Goal: Task Accomplishment & Management: Complete application form

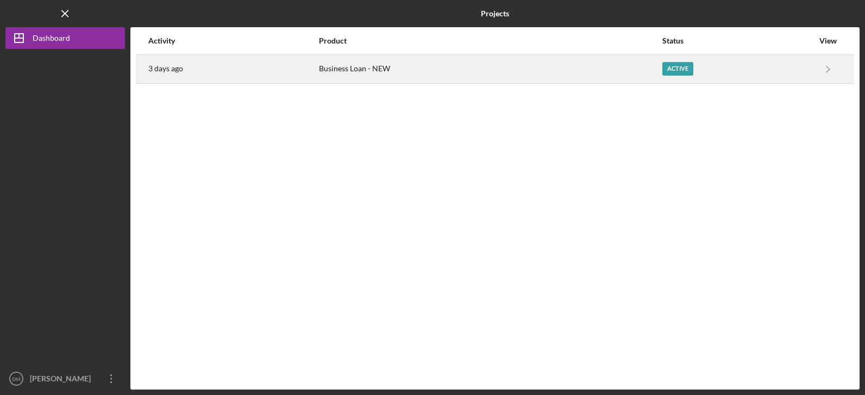
click at [332, 75] on div "Business Loan - NEW" at bounding box center [490, 68] width 342 height 27
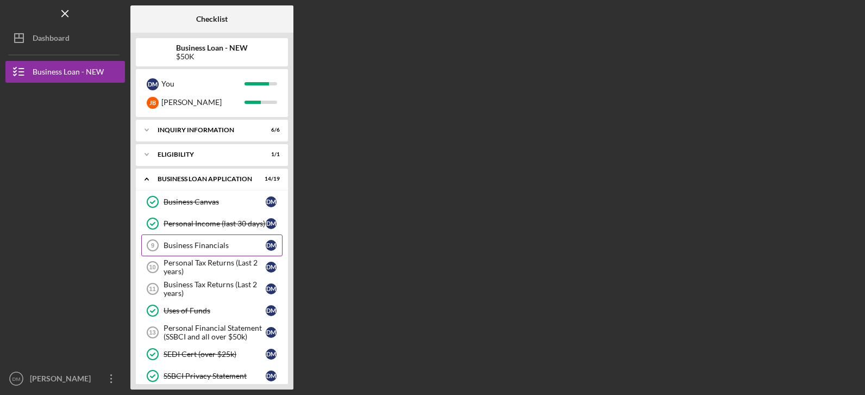
click at [185, 241] on div "Business Financials" at bounding box center [215, 245] width 102 height 9
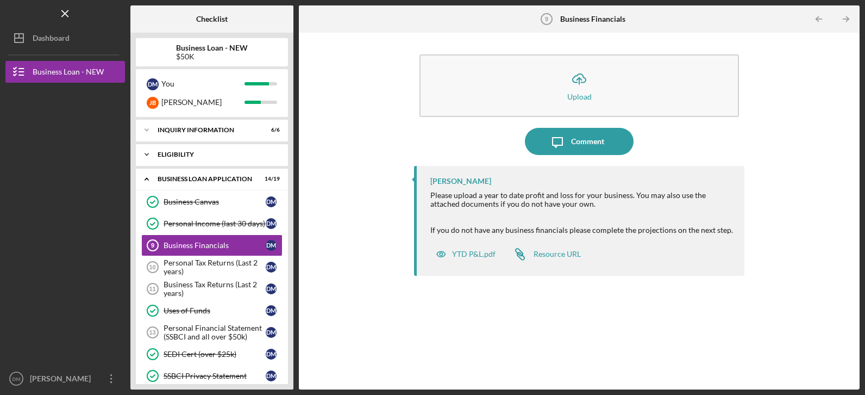
click at [148, 149] on icon "Icon/Expander" at bounding box center [147, 154] width 22 height 22
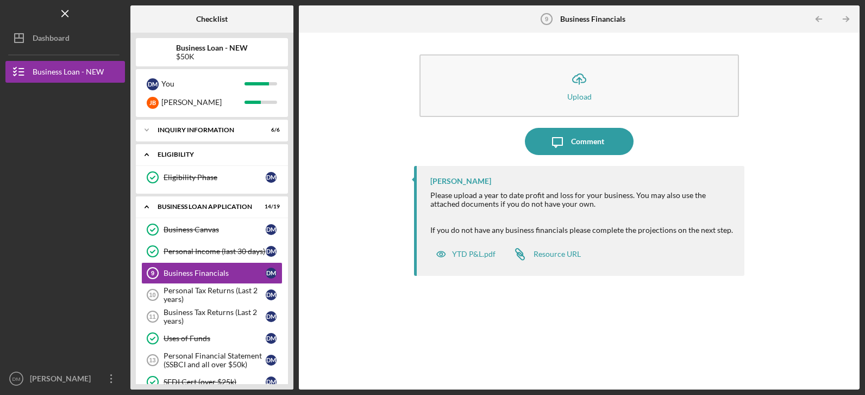
click at [149, 152] on icon "Icon/Expander" at bounding box center [147, 154] width 22 height 22
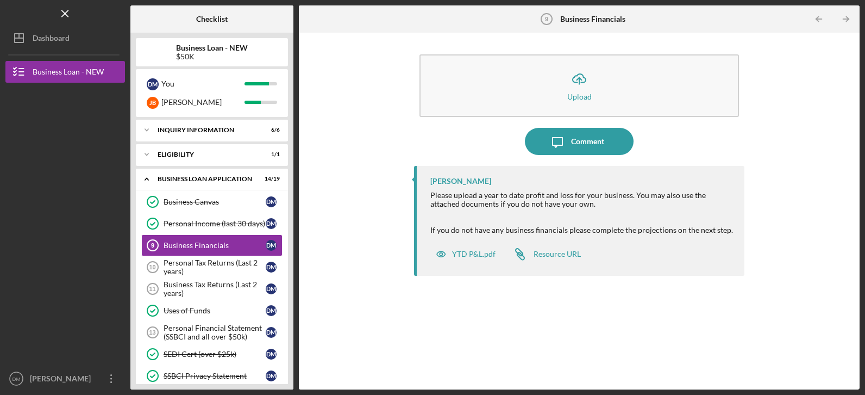
drag, startPoint x: 865, startPoint y: 371, endPoint x: 849, endPoint y: 413, distance: 44.7
click at [849, 394] on html "Icon/Menu Business Financials 9 Business Financials Checklist Business Loan - N…" at bounding box center [432, 197] width 865 height 395
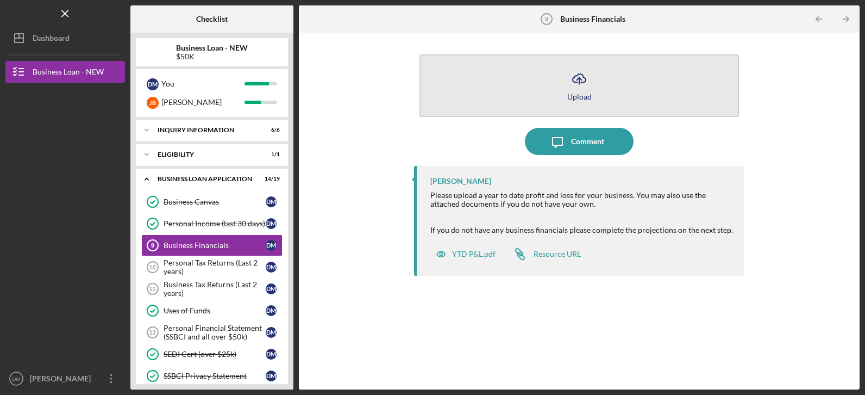
click at [580, 79] on polyline "button" at bounding box center [579, 79] width 5 height 3
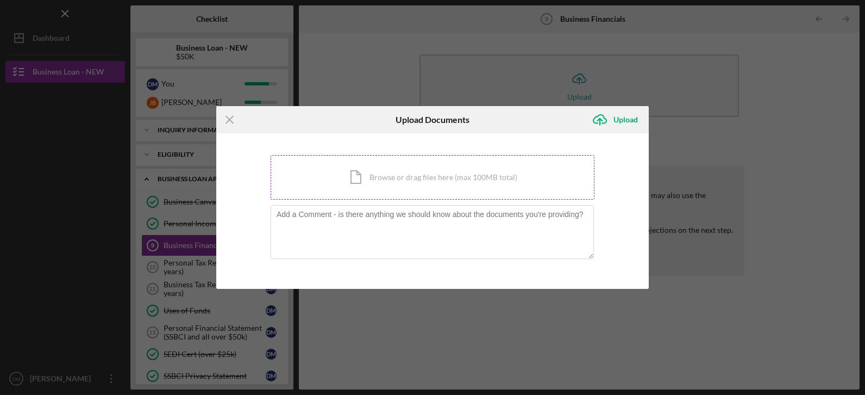
click at [384, 180] on div "Icon/Document Browse or drag files here (max 100MB total) Tap to choose files o…" at bounding box center [433, 177] width 324 height 45
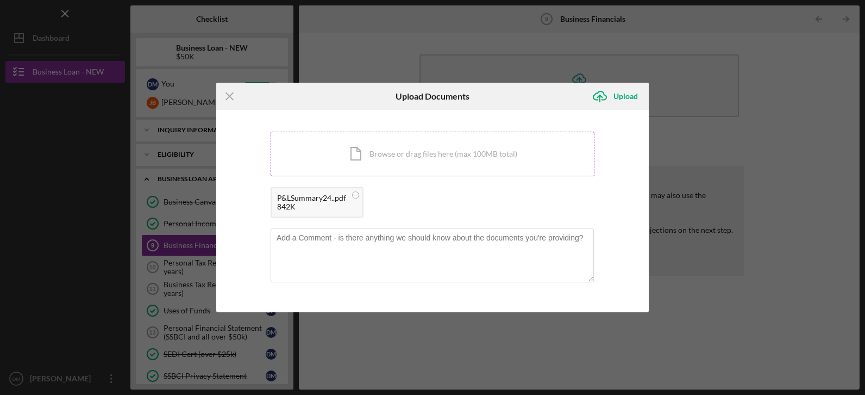
click at [374, 155] on div "Icon/Document Browse or drag files here (max 100MB total) Tap to choose files o…" at bounding box center [433, 154] width 324 height 45
click at [629, 91] on div "Upload" at bounding box center [626, 96] width 24 height 22
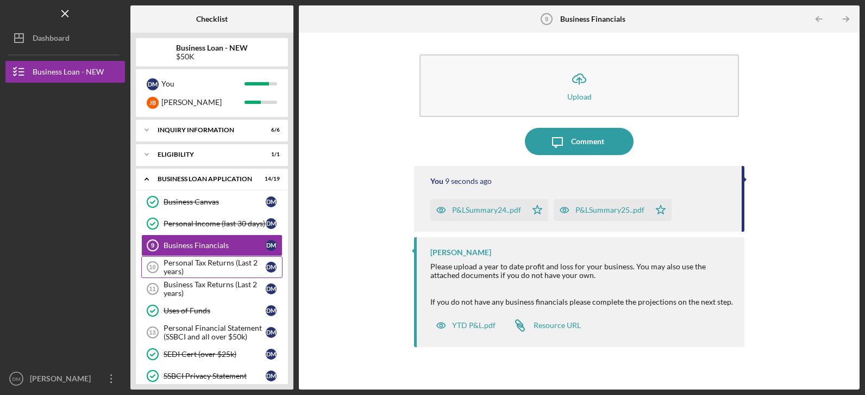
click at [181, 269] on div "Personal Tax Returns (Last 2 years)" at bounding box center [215, 266] width 102 height 17
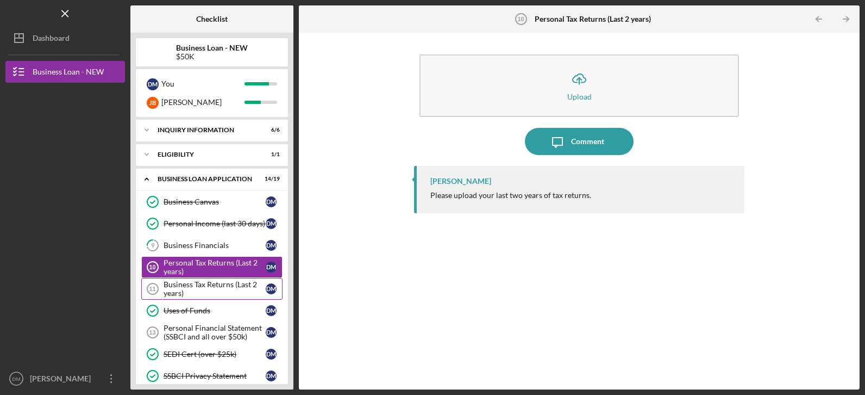
click at [178, 287] on div "Business Tax Returns (Last 2 years)" at bounding box center [215, 288] width 102 height 17
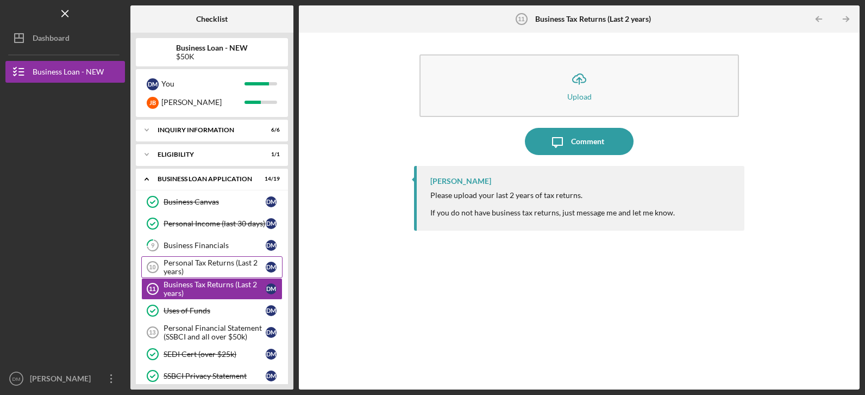
click at [179, 270] on div "Personal Tax Returns (Last 2 years)" at bounding box center [215, 266] width 102 height 17
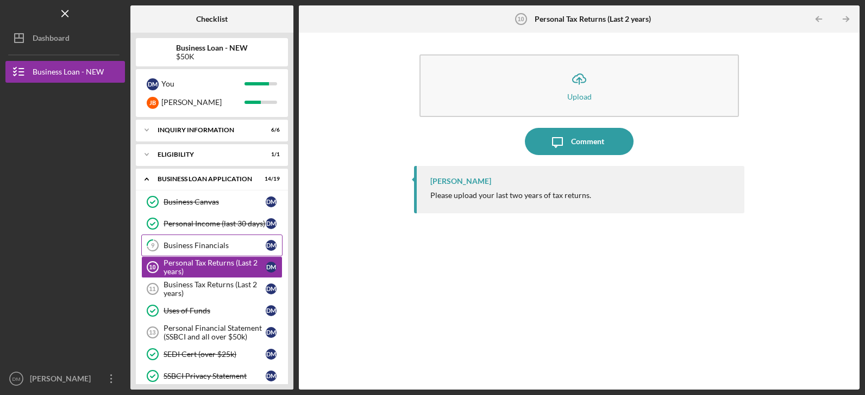
click at [185, 245] on div "Business Financials" at bounding box center [215, 245] width 102 height 9
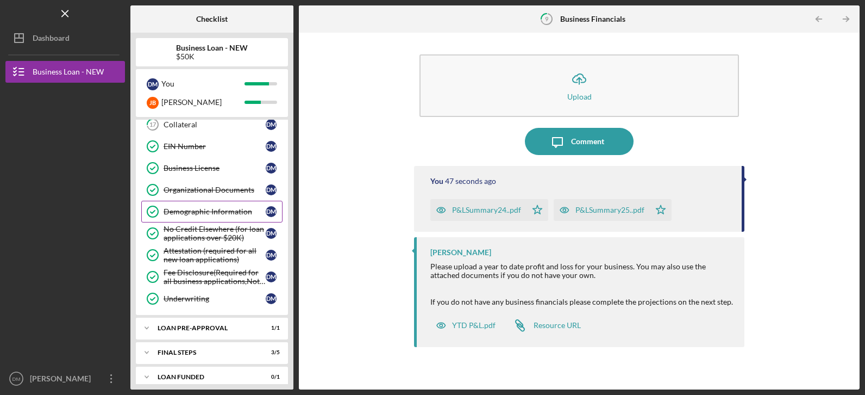
scroll to position [304, 0]
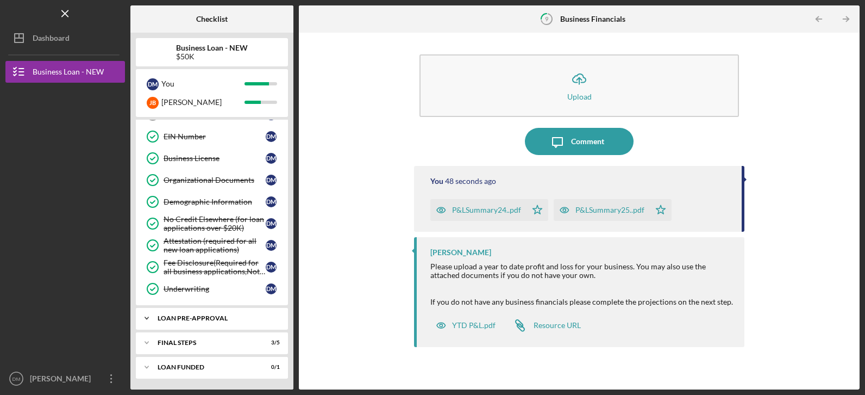
click at [151, 313] on icon "Icon/Expander" at bounding box center [147, 318] width 22 height 22
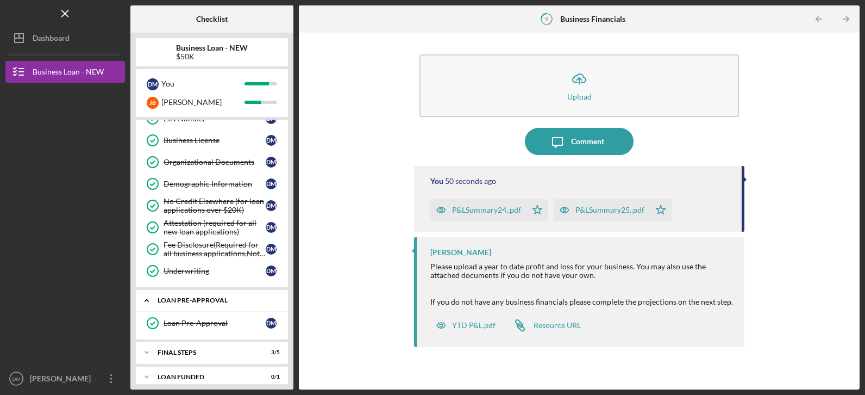
scroll to position [332, 0]
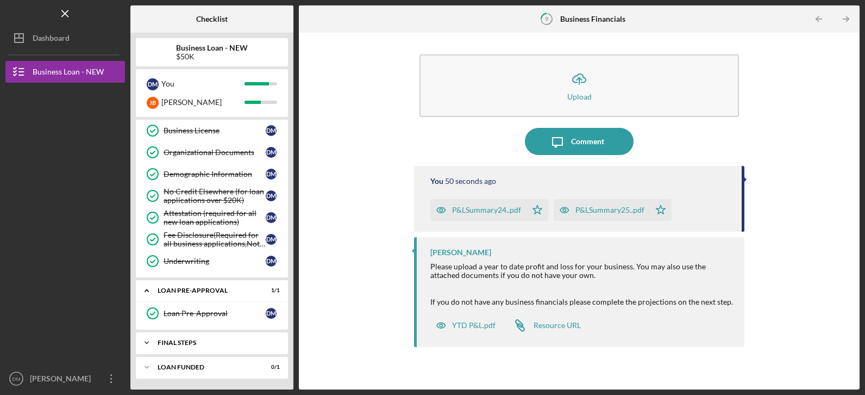
click at [151, 338] on icon "Icon/Expander" at bounding box center [147, 343] width 22 height 22
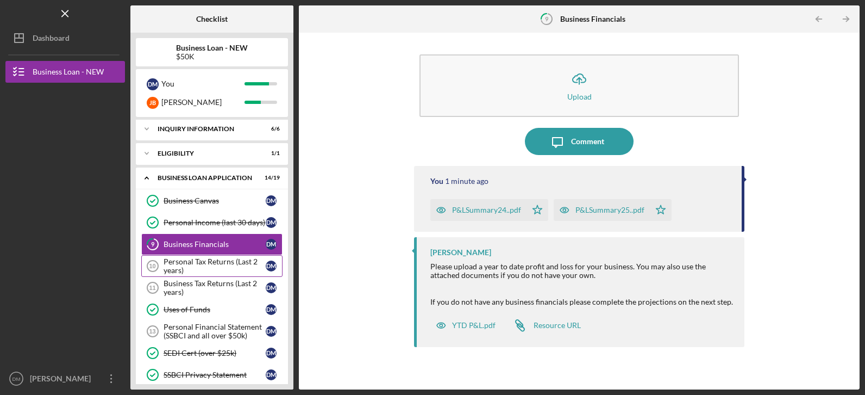
scroll to position [0, 0]
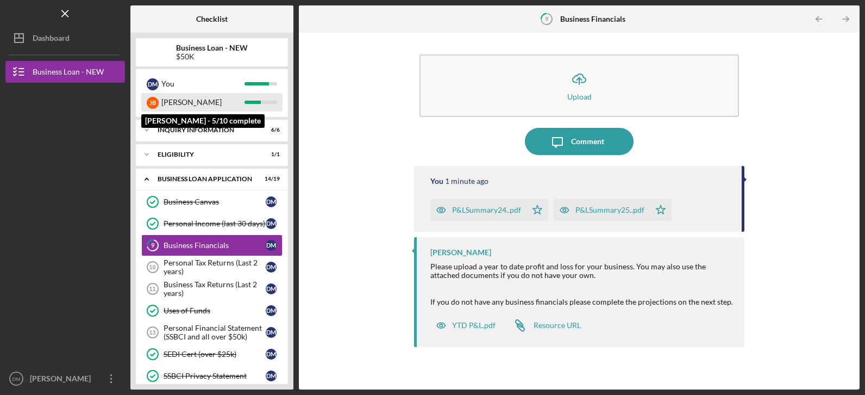
click at [241, 97] on div "[PERSON_NAME]" at bounding box center [202, 102] width 83 height 18
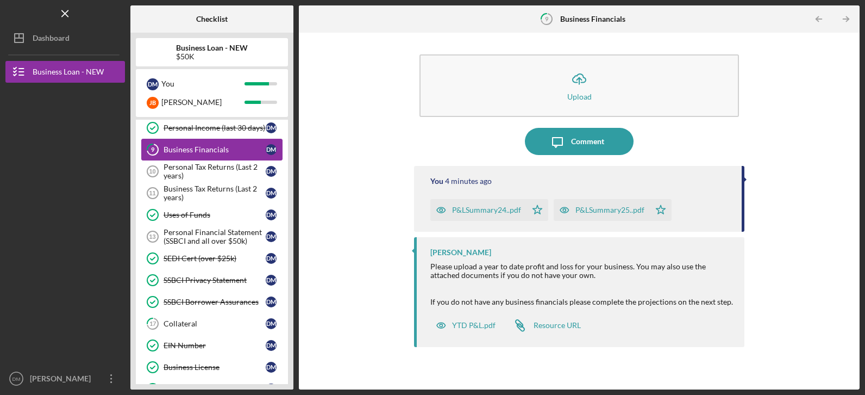
scroll to position [109, 0]
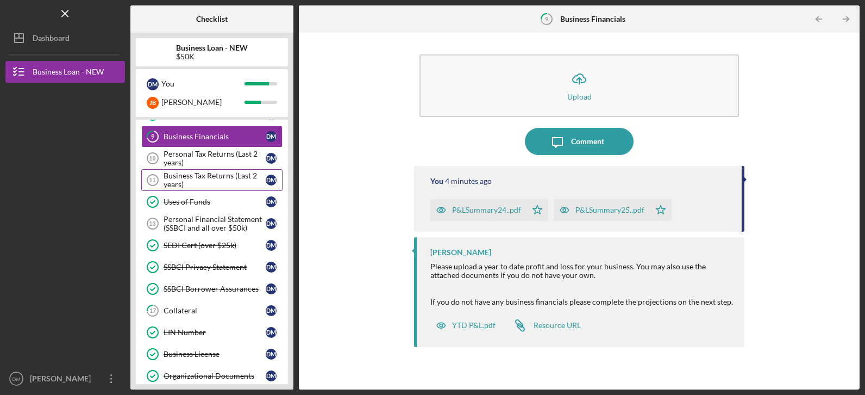
click at [209, 172] on div "Business Tax Returns (Last 2 years)" at bounding box center [215, 179] width 102 height 17
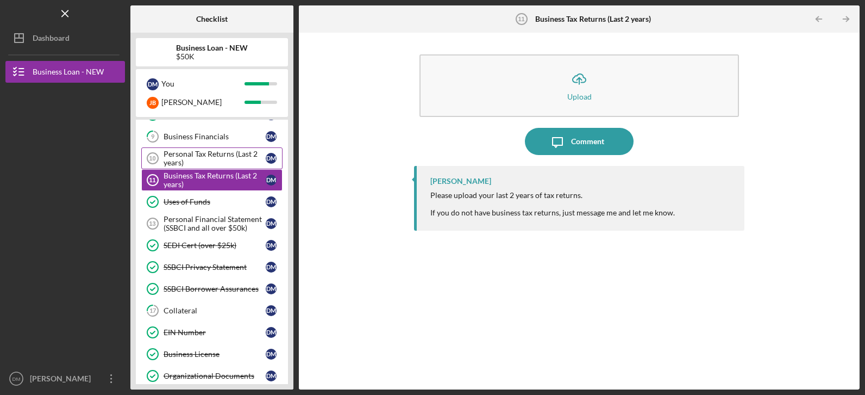
click at [204, 154] on div "Personal Tax Returns (Last 2 years)" at bounding box center [215, 157] width 102 height 17
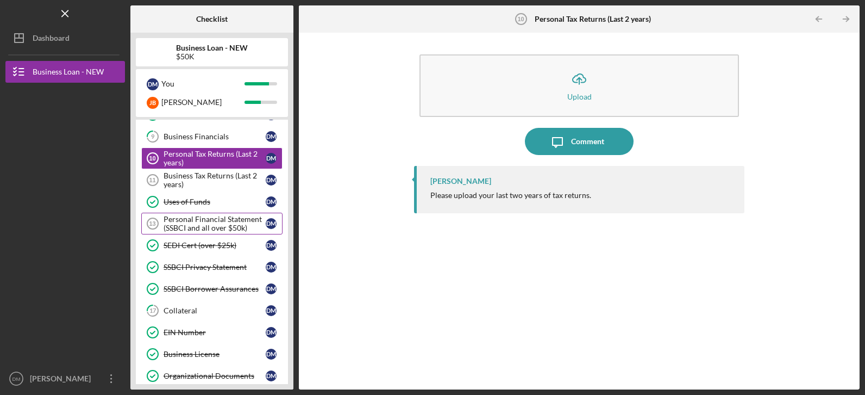
click at [212, 216] on div "Personal Financial Statement (SSBCI and all over $50k)" at bounding box center [215, 223] width 102 height 17
